Goal: Find specific page/section: Find specific page/section

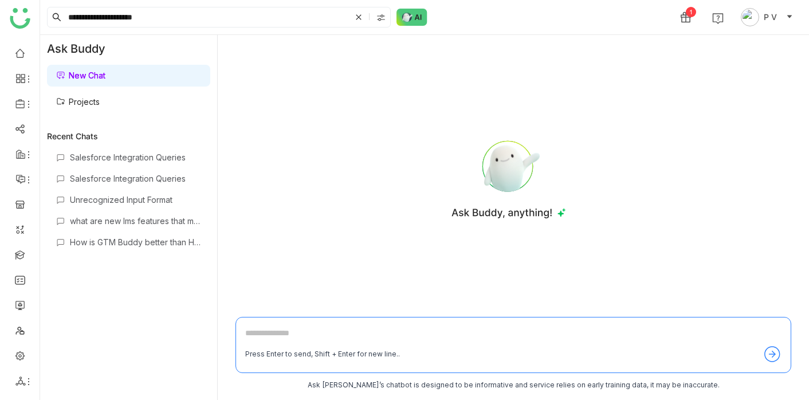
click at [100, 101] on link "Projects" at bounding box center [78, 102] width 44 height 10
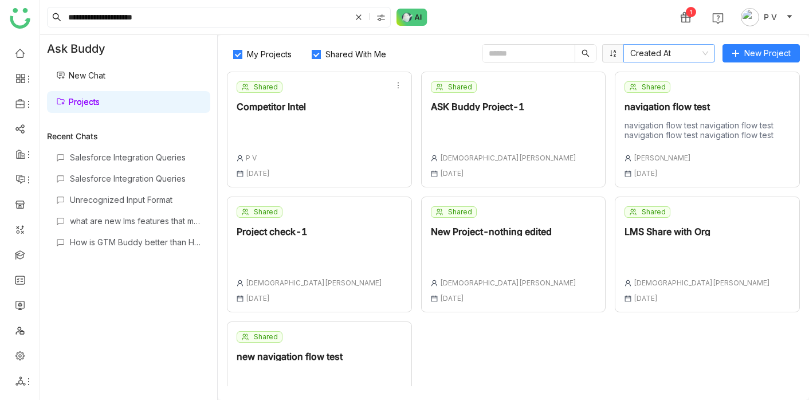
click at [686, 60] on nz-select-item "Created At" at bounding box center [669, 53] width 78 height 17
click at [686, 59] on nz-select-item "Created At" at bounding box center [669, 53] width 78 height 17
click at [528, 115] on div "Shared ASK Buddy Project-1 [DEMOGRAPHIC_DATA][PERSON_NAME] [DATE]" at bounding box center [513, 130] width 185 height 116
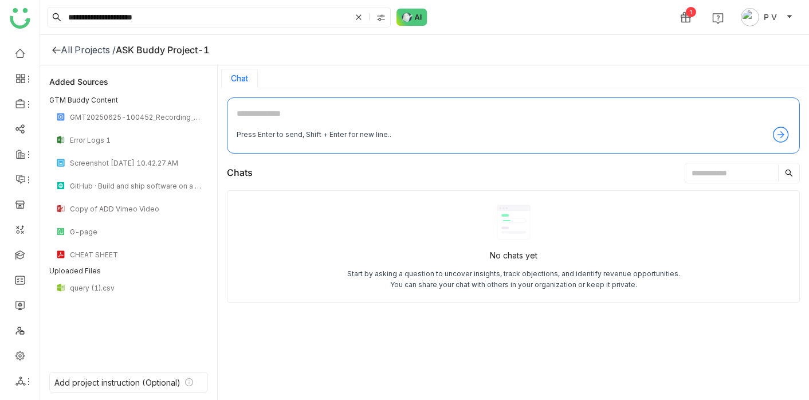
click at [57, 47] on icon at bounding box center [56, 49] width 9 height 9
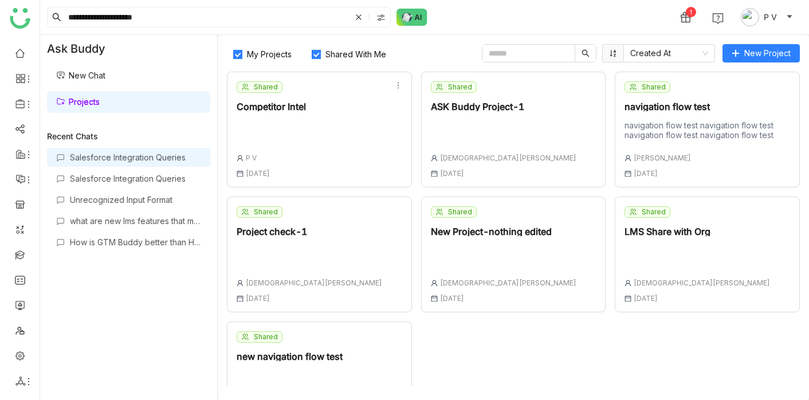
click at [121, 159] on div "Salesforce Integration Queries" at bounding box center [135, 157] width 131 height 10
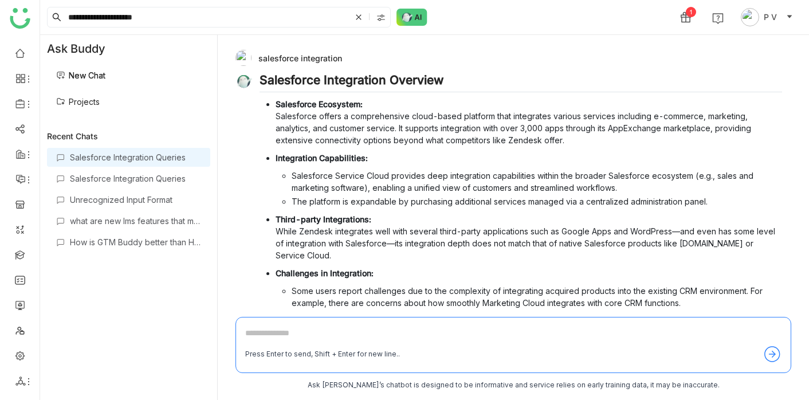
click at [99, 77] on link "New Chat" at bounding box center [80, 75] width 49 height 10
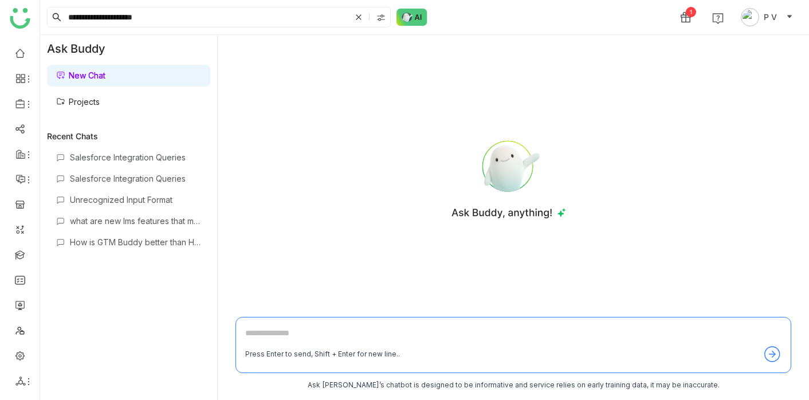
click at [95, 107] on link "Projects" at bounding box center [78, 102] width 44 height 10
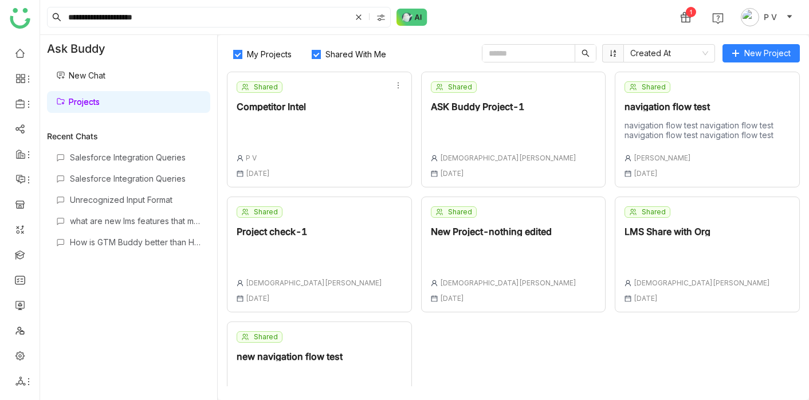
click at [315, 148] on div "Shared Competitor Intel P V [DATE]" at bounding box center [319, 130] width 185 height 116
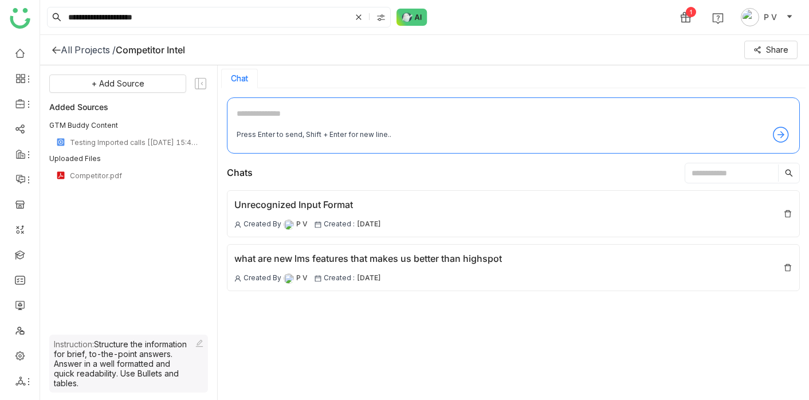
click at [489, 242] on div "Unrecognized Input Format Created By P V Created : [DATE] what are new lms feat…" at bounding box center [513, 291] width 573 height 202
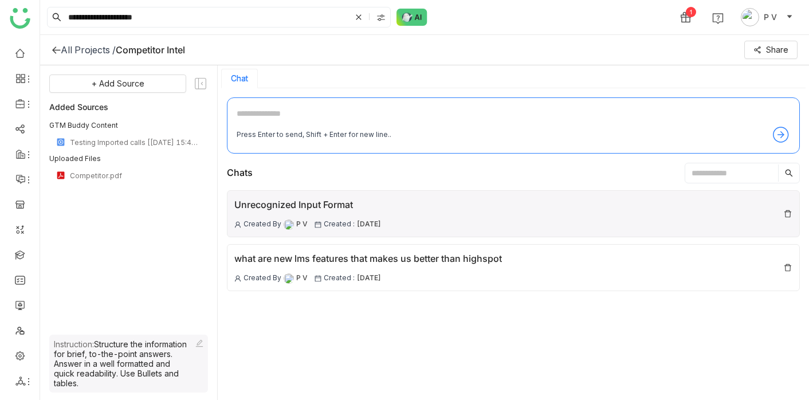
click at [467, 225] on div "Unrecognized Input Format Created By P V Created : [DATE]" at bounding box center [513, 213] width 573 height 47
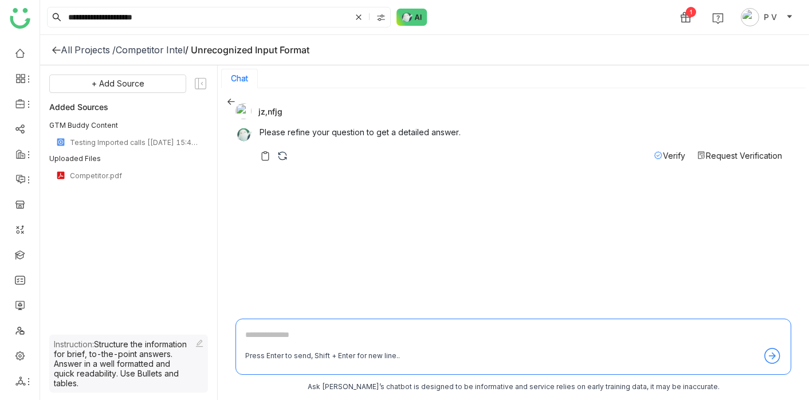
click at [234, 101] on icon at bounding box center [230, 102] width 7 height 6
